Goal: Information Seeking & Learning: Find specific fact

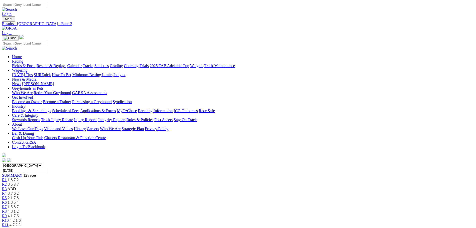
click at [19, 191] on span "8 7 6 2" at bounding box center [13, 193] width 11 height 4
click at [16, 187] on span "ABD" at bounding box center [12, 189] width 9 height 4
